Goal: Check status: Check status

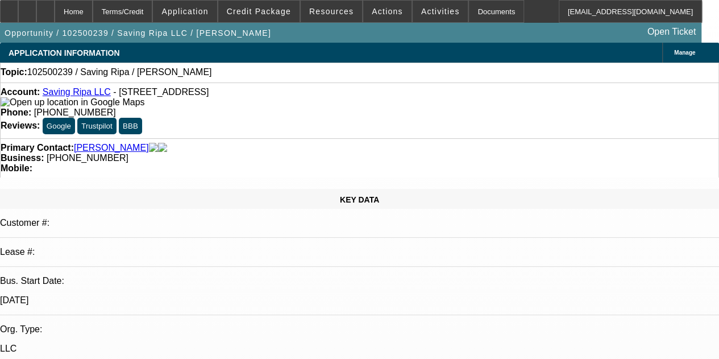
select select "0"
select select "2"
select select "0.1"
select select "4"
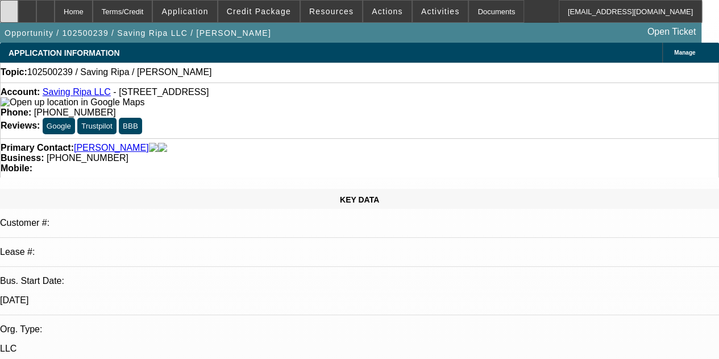
click at [9, 7] on icon at bounding box center [9, 7] width 0 height 0
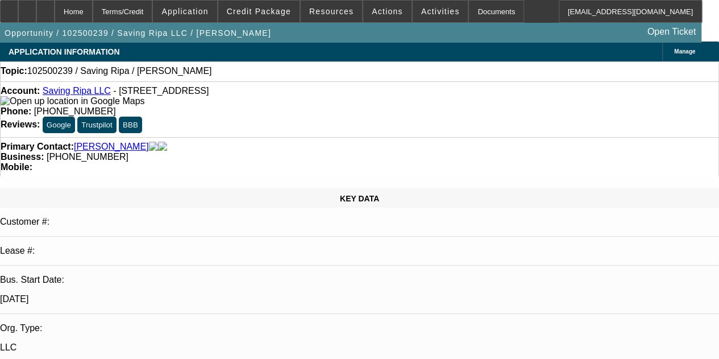
scroll to position [7, 0]
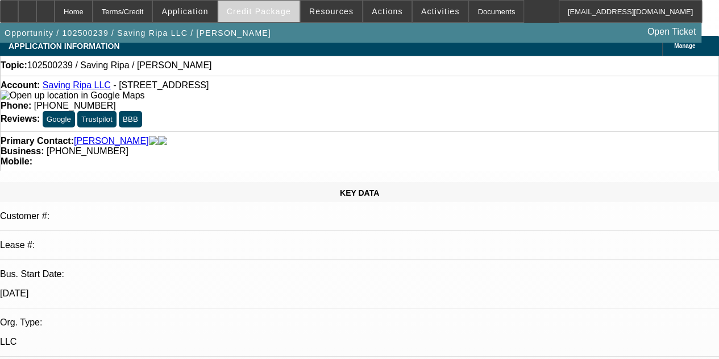
click at [248, 12] on span "Credit Package" at bounding box center [259, 11] width 64 height 9
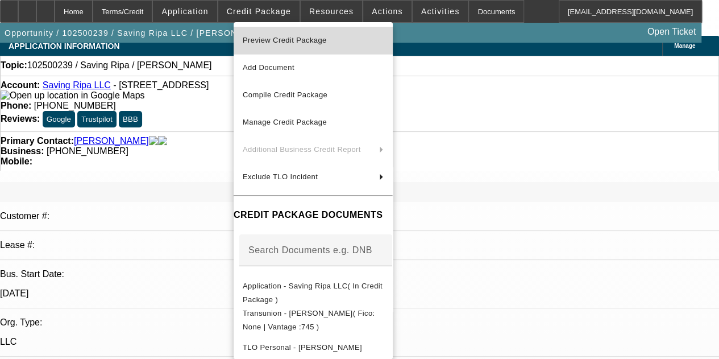
click at [277, 46] on span "Preview Credit Package" at bounding box center [313, 41] width 141 height 14
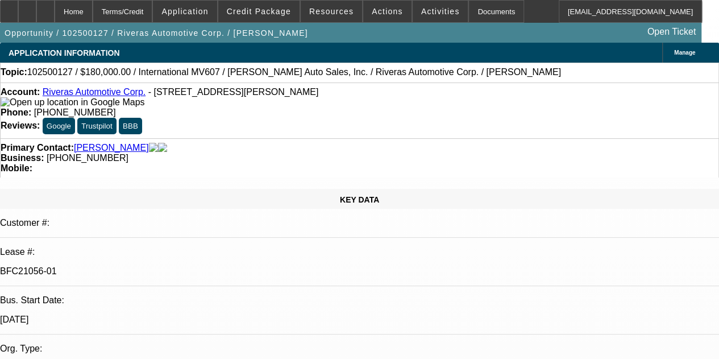
select select "0"
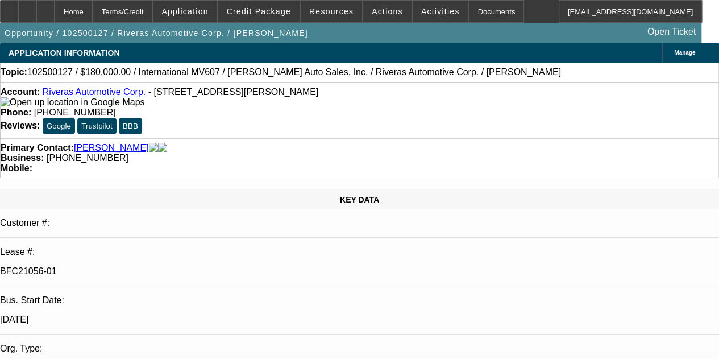
select select "0"
select select "1"
select select "2"
select select "6"
select select "1"
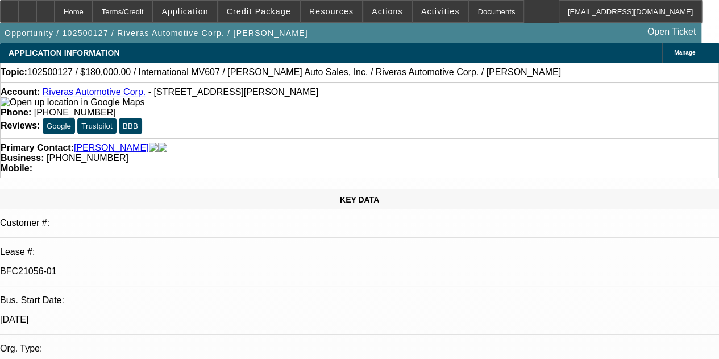
select select "1"
select select "6"
click at [254, 12] on span "Credit Package" at bounding box center [259, 11] width 64 height 9
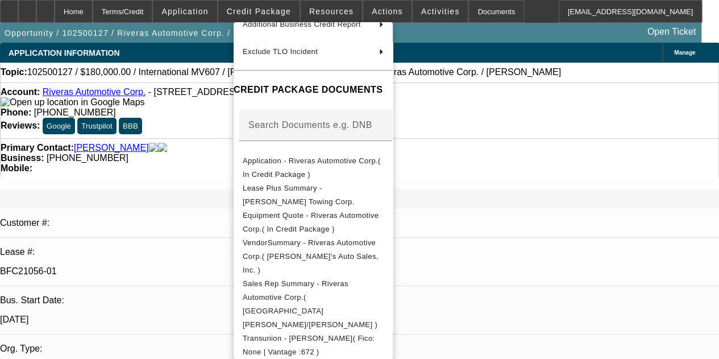
scroll to position [127, 0]
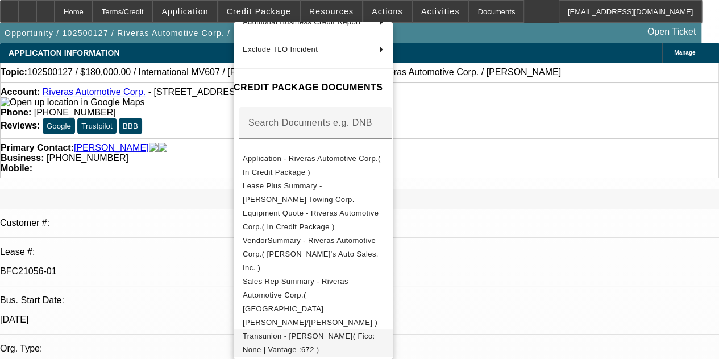
click at [376, 329] on span "Transunion - Rivera, Carlos( Fico: None | Vantage :672 )" at bounding box center [313, 342] width 141 height 27
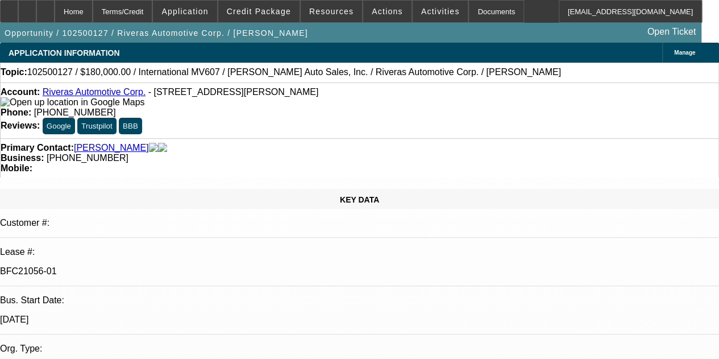
click at [9, 7] on icon at bounding box center [9, 7] width 0 height 0
